Goal: Task Accomplishment & Management: Complete application form

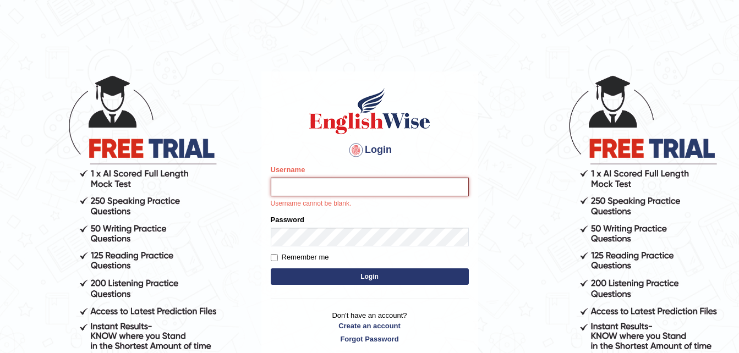
click at [339, 191] on input "Username" at bounding box center [370, 187] width 198 height 19
type input "sristyFerdous"
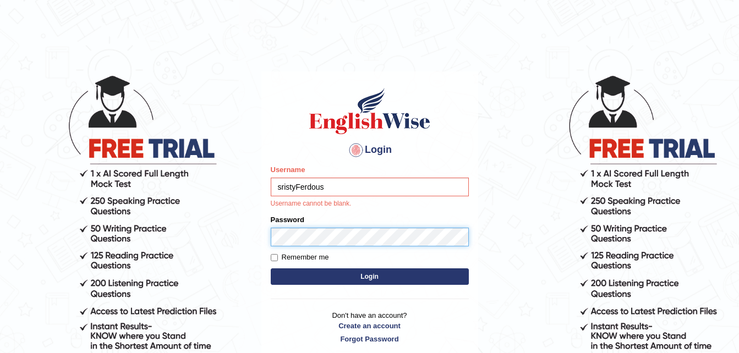
click at [312, 235] on form "Please fix the following errors: Username sristyFerdous Username cannot be blan…" at bounding box center [370, 225] width 198 height 123
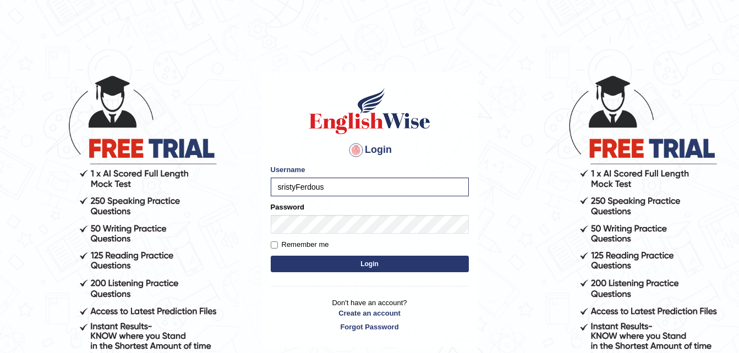
click at [274, 250] on label "Remember me" at bounding box center [300, 244] width 58 height 11
click at [274, 249] on input "Remember me" at bounding box center [274, 244] width 7 height 7
checkbox input "true"
click at [292, 263] on button "Login" at bounding box center [370, 264] width 198 height 17
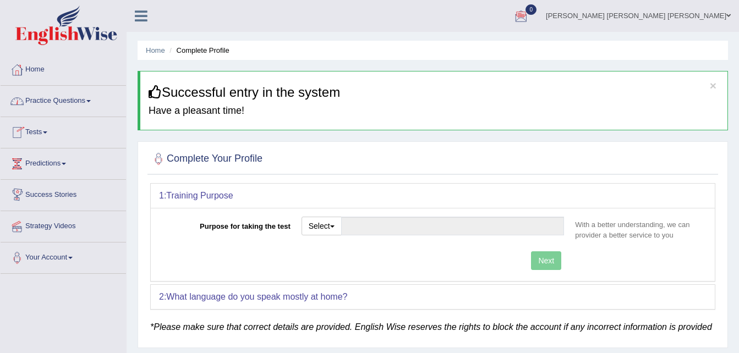
click at [92, 97] on link "Practice Questions" at bounding box center [63, 100] width 125 height 28
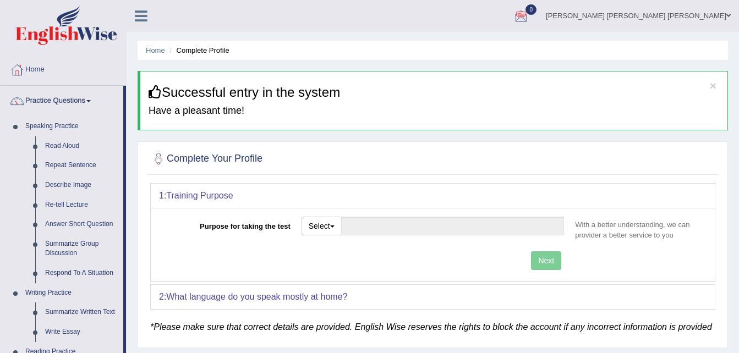
click at [92, 97] on link "Practice Questions" at bounding box center [62, 100] width 123 height 28
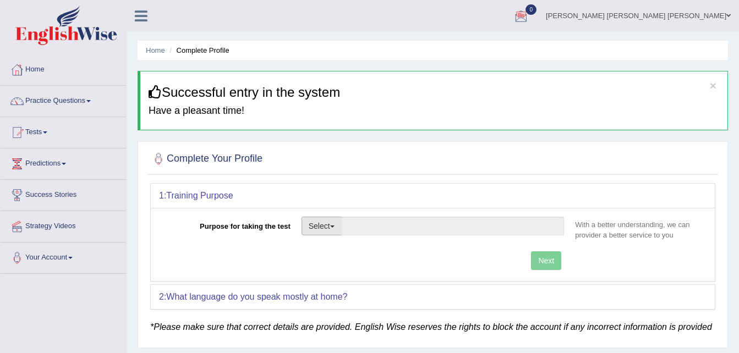
click at [325, 224] on button "Select" at bounding box center [321, 226] width 40 height 19
click at [344, 251] on link "Student Visa" at bounding box center [351, 250] width 98 height 14
type input "Student Visa"
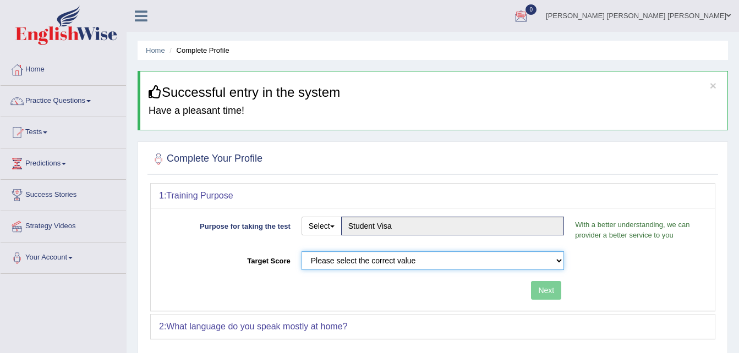
click at [553, 258] on select "Please select the correct value 50 (6 bands) 58 (6.5 bands) 65 (7 bands) 79 (8 …" at bounding box center [432, 260] width 263 height 19
select select "65"
click at [301, 251] on select "Please select the correct value 50 (6 bands) 58 (6.5 bands) 65 (7 bands) 79 (8 …" at bounding box center [432, 260] width 263 height 19
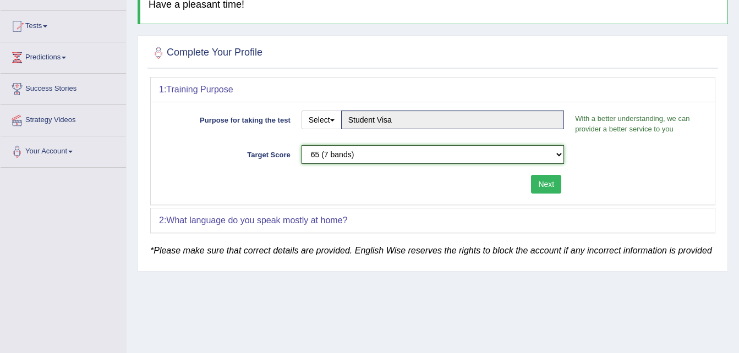
scroll to position [106, 0]
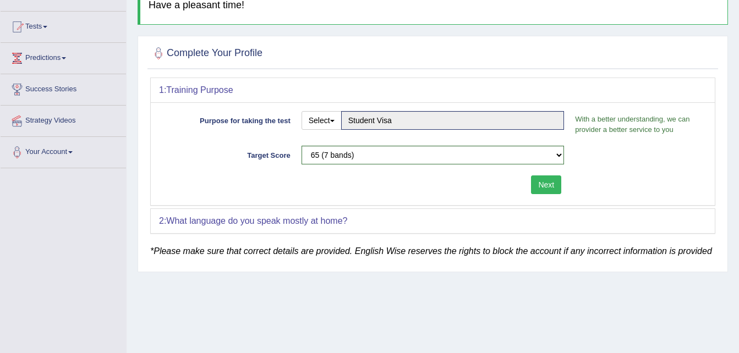
click at [547, 187] on button "Next" at bounding box center [546, 184] width 30 height 19
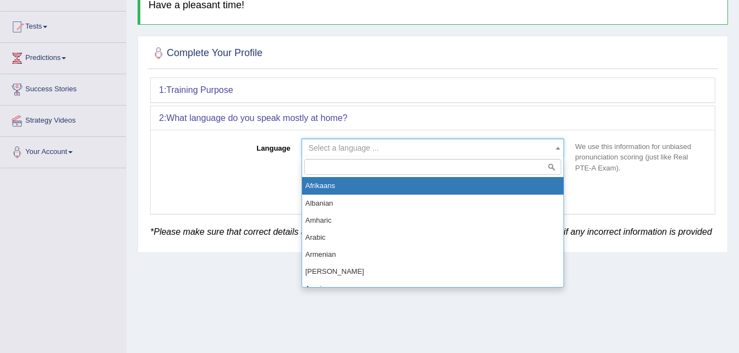
click at [557, 147] on b at bounding box center [558, 148] width 4 height 3
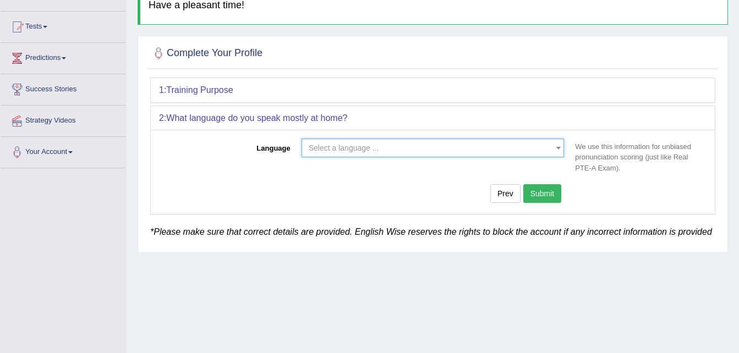
click at [557, 147] on b at bounding box center [558, 148] width 4 height 3
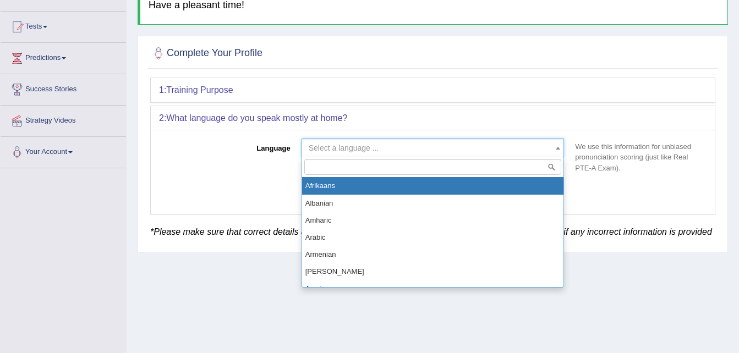
click at [557, 147] on b at bounding box center [558, 148] width 4 height 3
click at [527, 164] on input "search" at bounding box center [432, 167] width 257 height 16
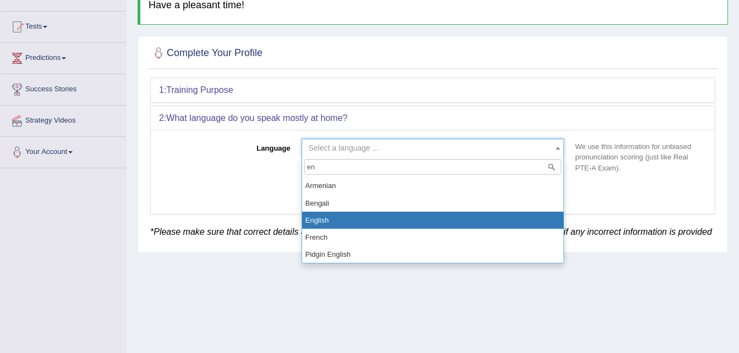
type input "en"
select select "English"
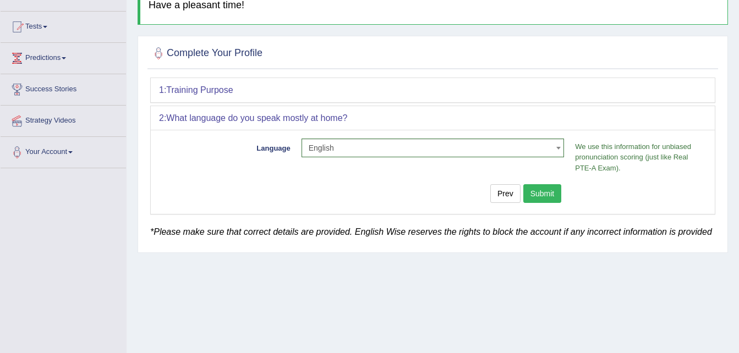
click at [534, 195] on button "Submit" at bounding box center [542, 193] width 39 height 19
